Goal: Transaction & Acquisition: Purchase product/service

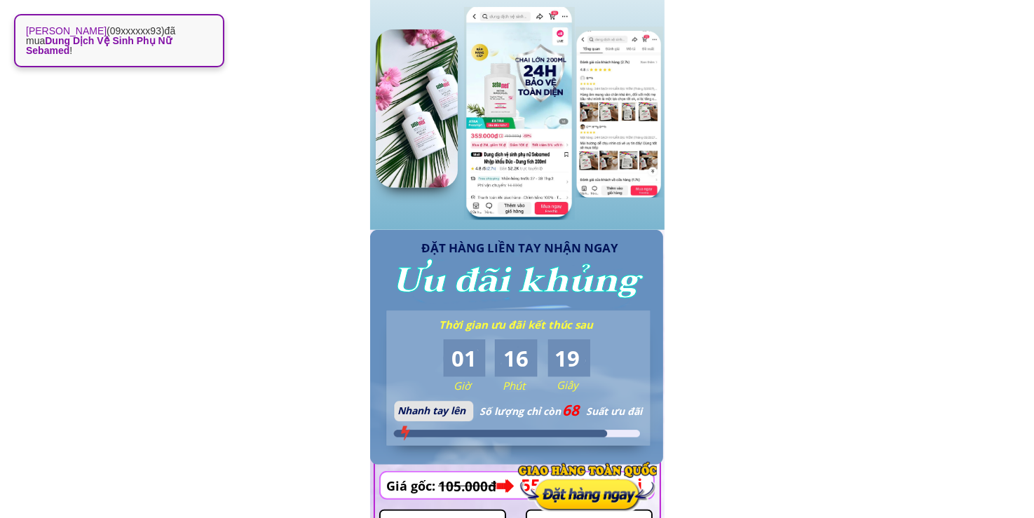
scroll to position [1308, 0]
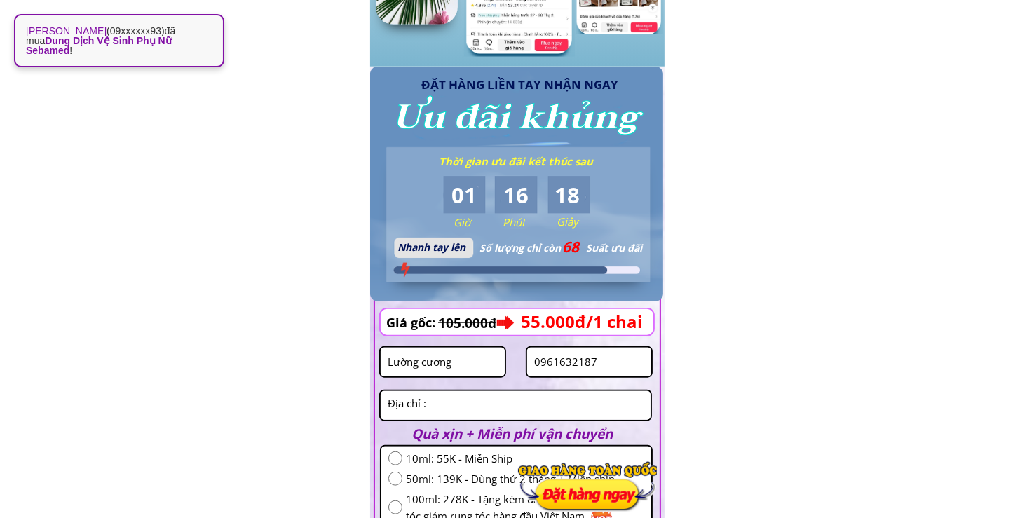
click at [475, 358] on input "Lường cương" at bounding box center [442, 362] width 117 height 29
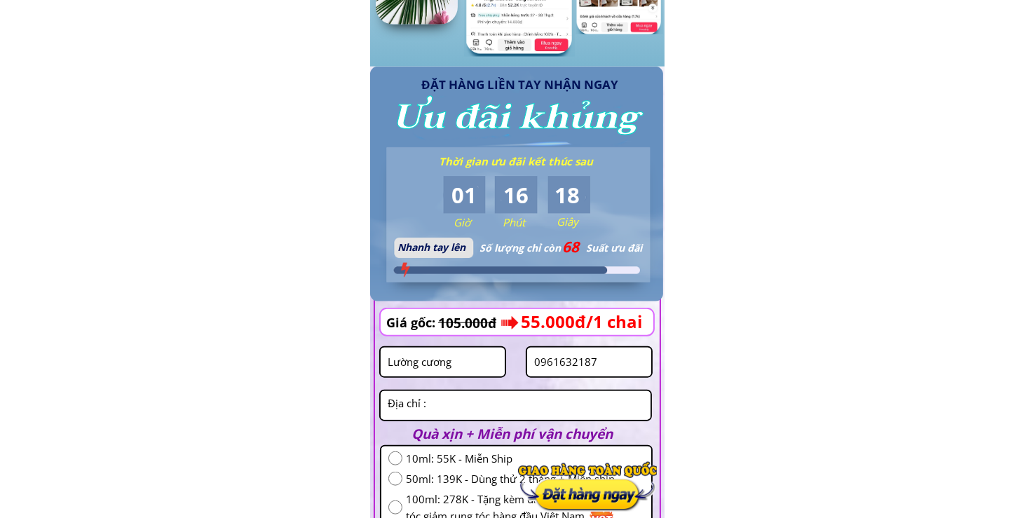
click at [475, 358] on input "Lường cương" at bounding box center [442, 362] width 117 height 29
paste input "[PERSON_NAME]"
type input "[PERSON_NAME]"
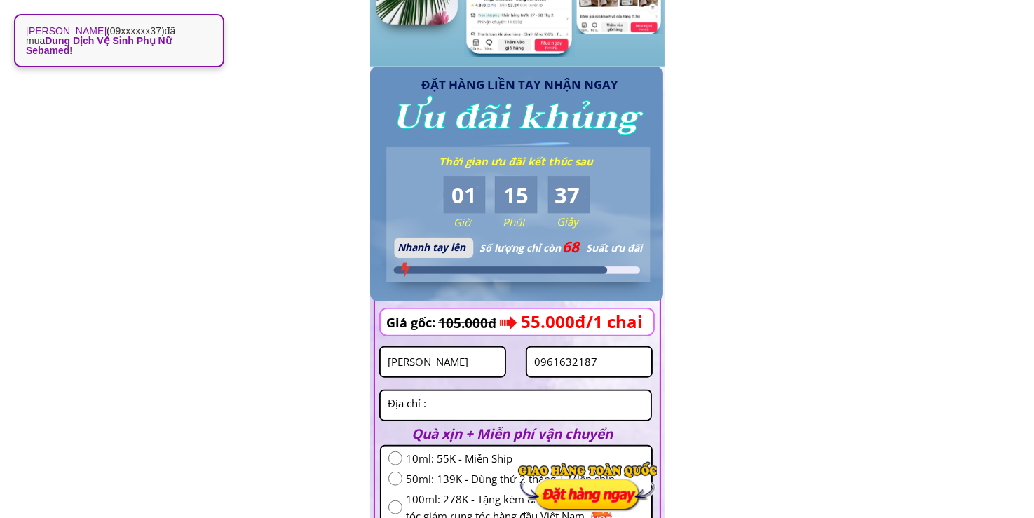
scroll to position [1472, 0]
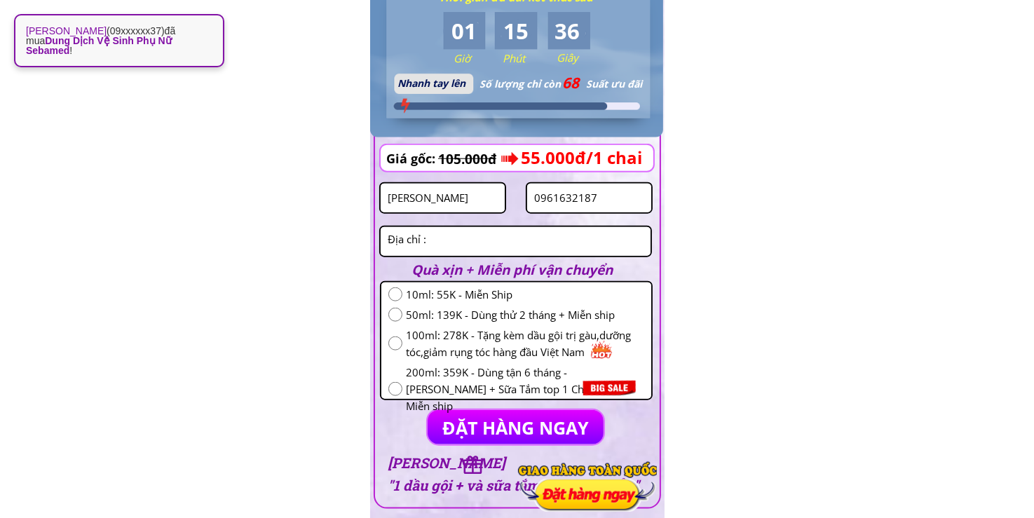
click at [396, 316] on input "radio" at bounding box center [395, 315] width 14 height 14
radio input "true"
click at [589, 196] on input "0961632187" at bounding box center [589, 198] width 117 height 29
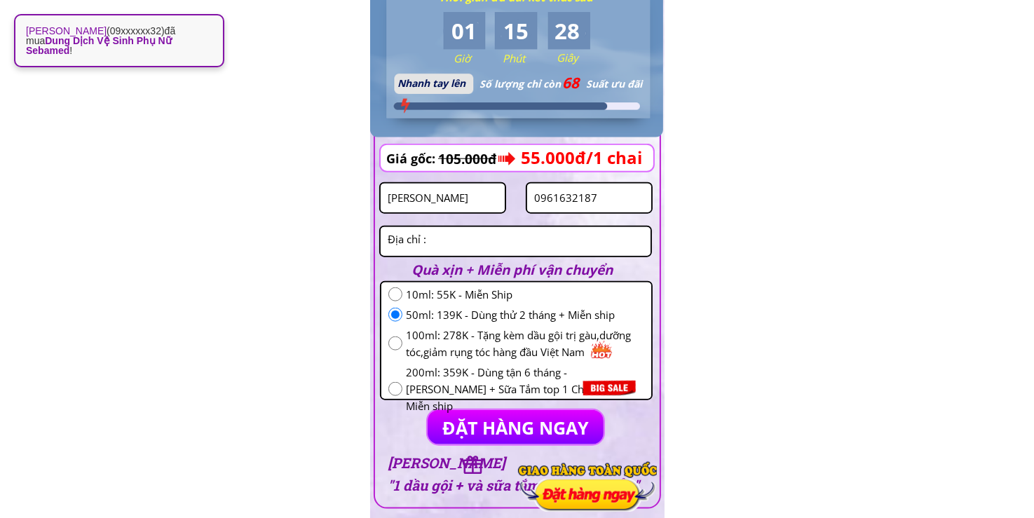
paste input "334552696"
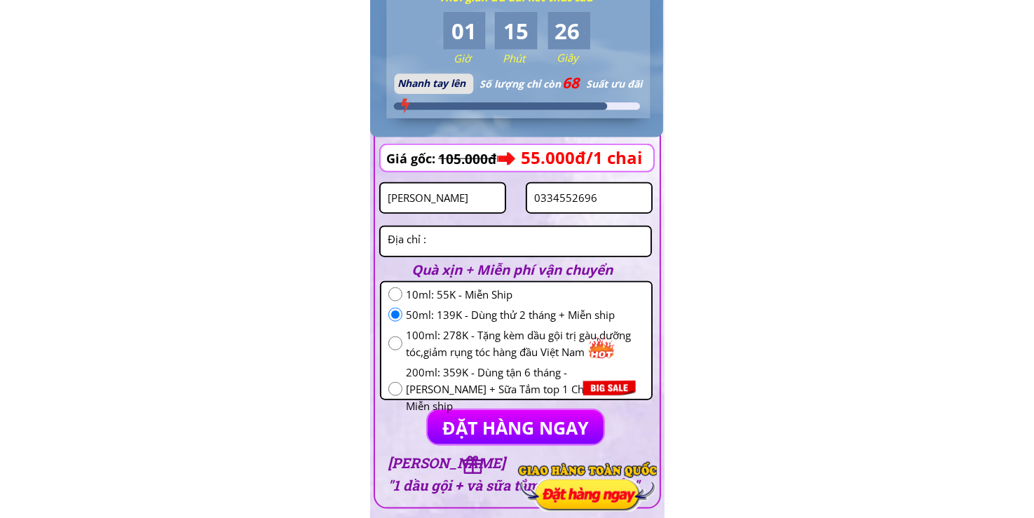
type input "0334552696"
click at [447, 419] on p "ĐẶT HÀNG NGAY" at bounding box center [516, 427] width 176 height 34
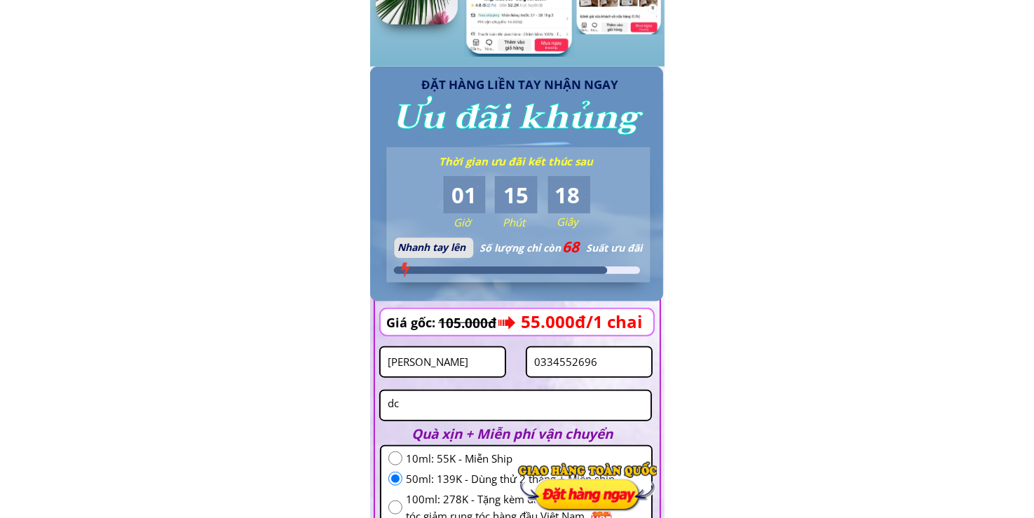
scroll to position [1636, 0]
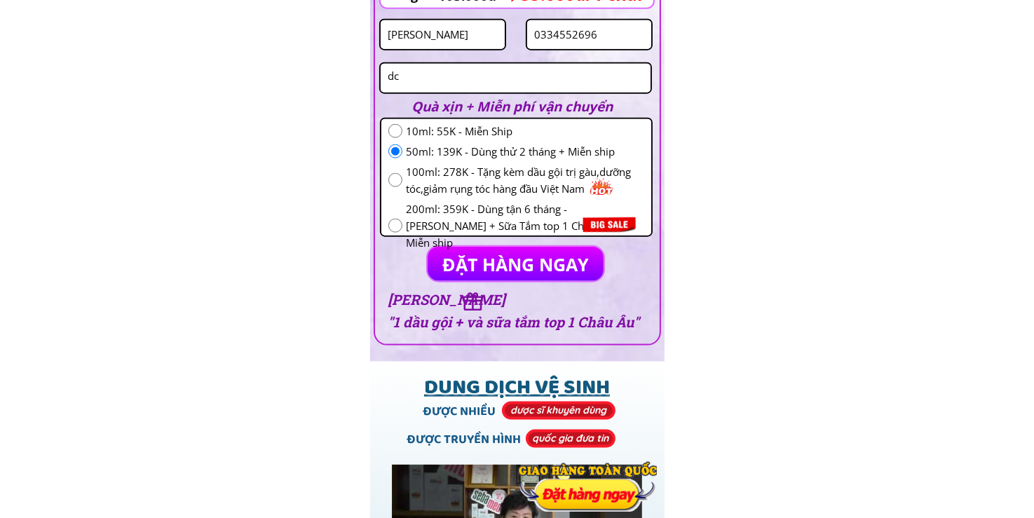
type textarea "dc"
click at [531, 271] on p "ĐẶT HÀNG NGAY" at bounding box center [516, 264] width 176 height 34
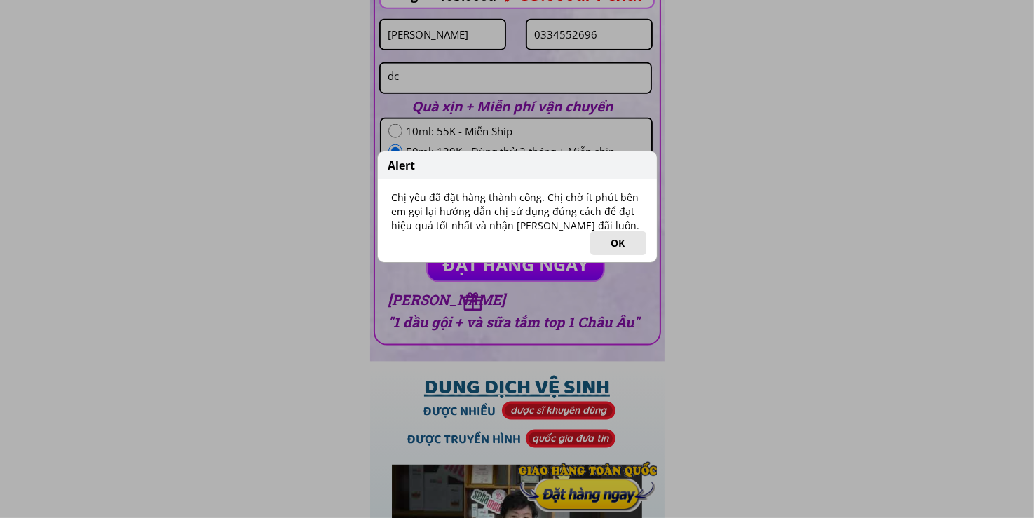
click at [610, 245] on button "OK" at bounding box center [618, 243] width 56 height 24
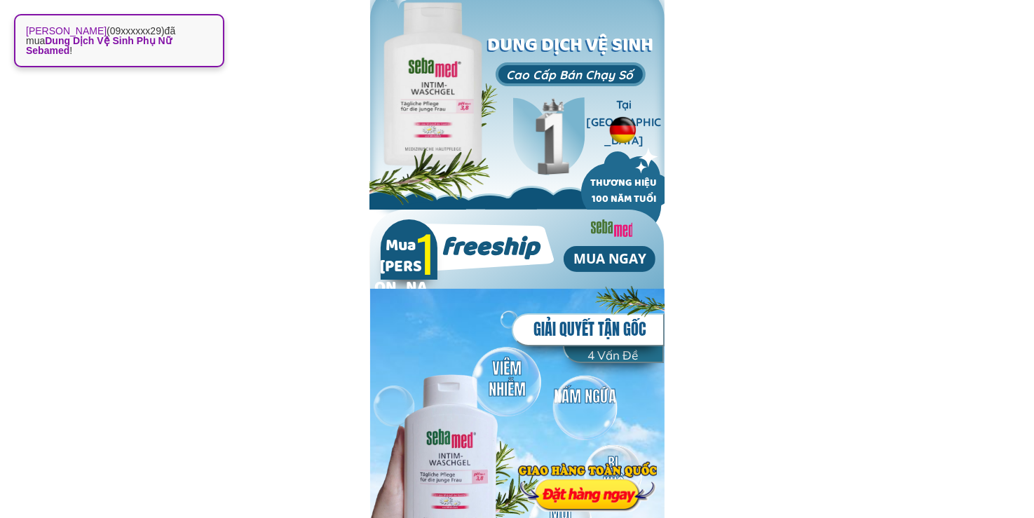
scroll to position [0, 0]
